Goal: Find specific page/section: Find specific page/section

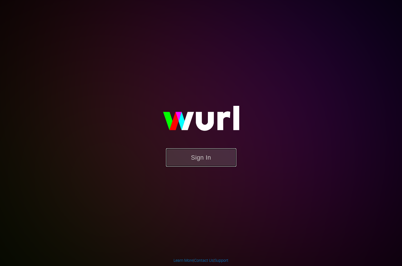
click at [213, 152] on button "Sign In" at bounding box center [201, 157] width 70 height 18
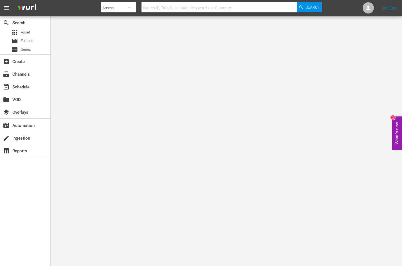
click at [25, 28] on div "search Search apps Asset movie Episode subtitles Series" at bounding box center [25, 35] width 50 height 39
click at [31, 31] on div "apps Asset" at bounding box center [25, 32] width 50 height 8
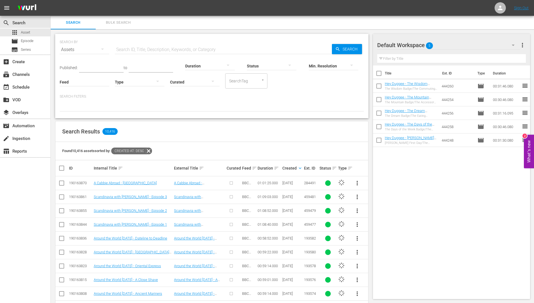
click at [144, 83] on div at bounding box center [140, 82] width 50 height 16
click at [137, 106] on div "Promo" at bounding box center [140, 108] width 50 height 9
click at [106, 118] on div "SEARCH BY Search By Assets Search ID, Title, Description, Keywords, or Category…" at bounding box center [211, 76] width 313 height 84
click at [150, 83] on div at bounding box center [140, 82] width 50 height 16
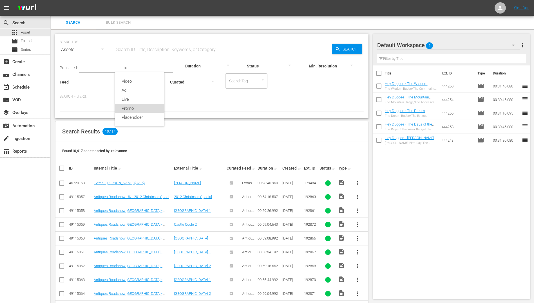
click at [139, 108] on div "Promo" at bounding box center [140, 108] width 50 height 9
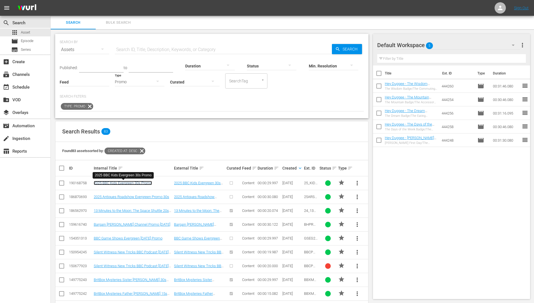
click at [138, 181] on link "2025 BBC Kids Evergreen 30s Promo" at bounding box center [123, 183] width 58 height 4
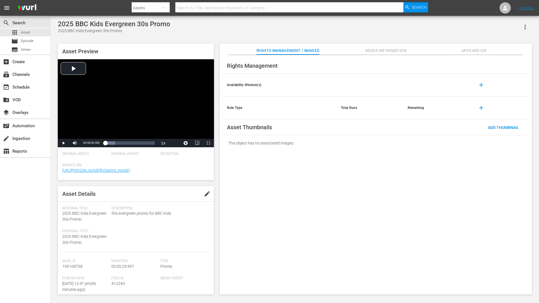
click at [63, 179] on div "Source Url http://wurl.com" at bounding box center [135, 171] width 147 height 17
click at [79, 87] on div "Video Player" at bounding box center [136, 98] width 156 height 79
click at [362, 40] on div "2025 BBC Kids Evergreen 30s Promo 2025 BBC Kids Evergreen 30s Promo Asset Previ…" at bounding box center [294, 155] width 479 height 271
